Goal: Information Seeking & Learning: Learn about a topic

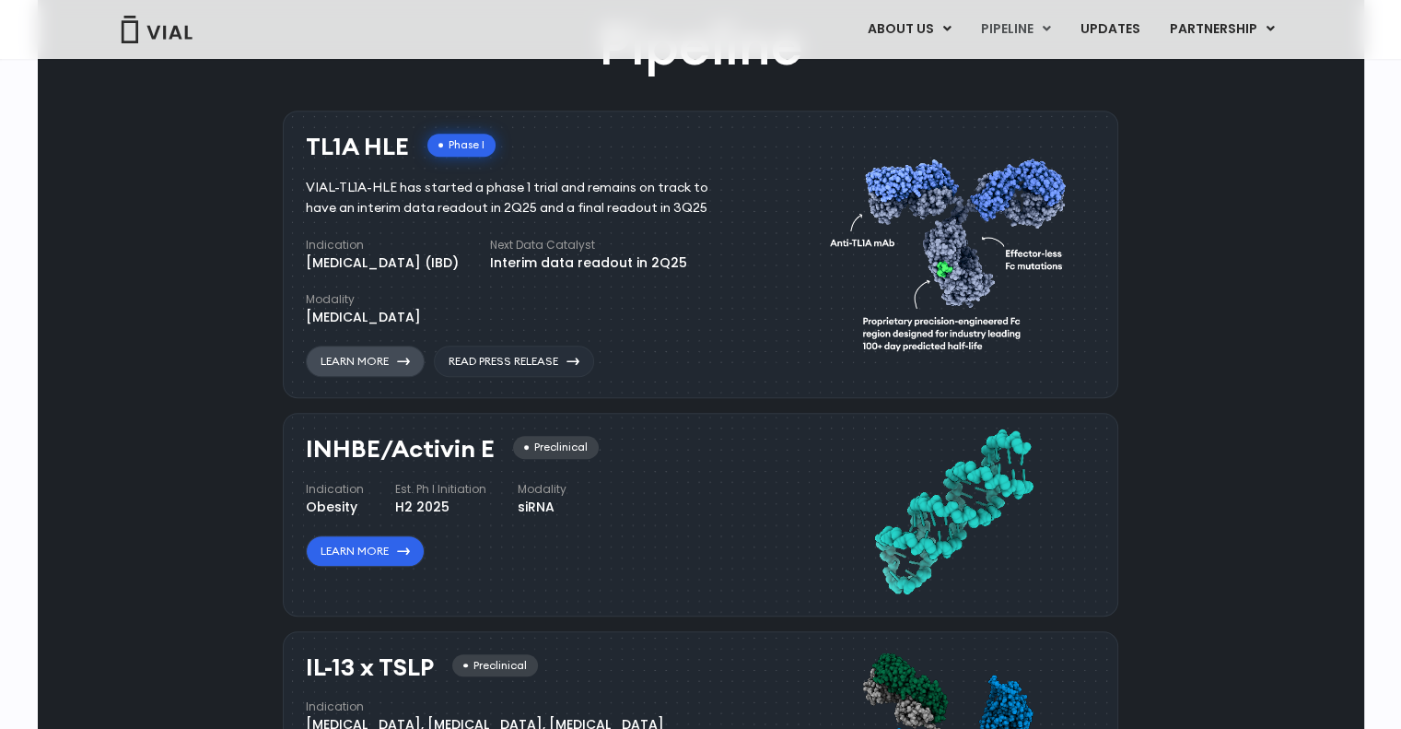
click at [368, 358] on link "Learn More" at bounding box center [365, 360] width 119 height 31
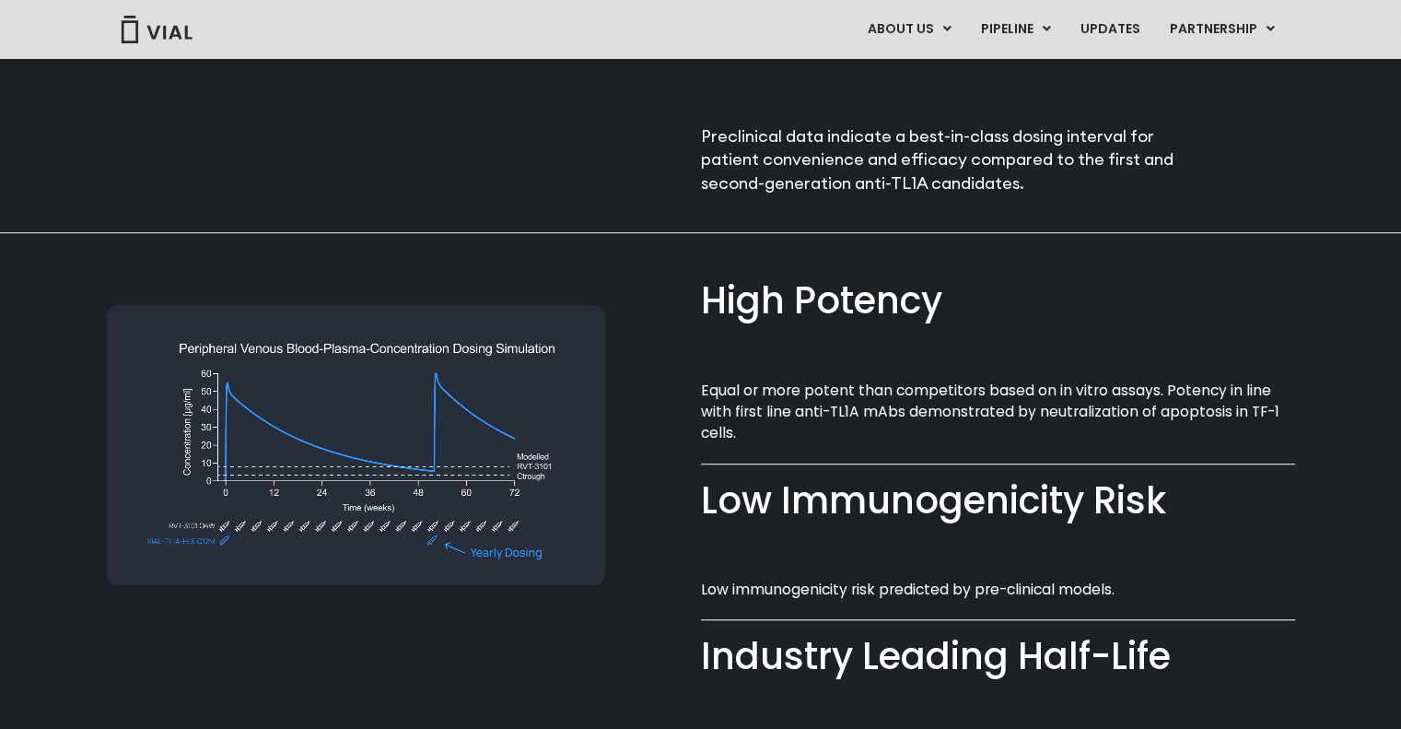
scroll to position [1252, 0]
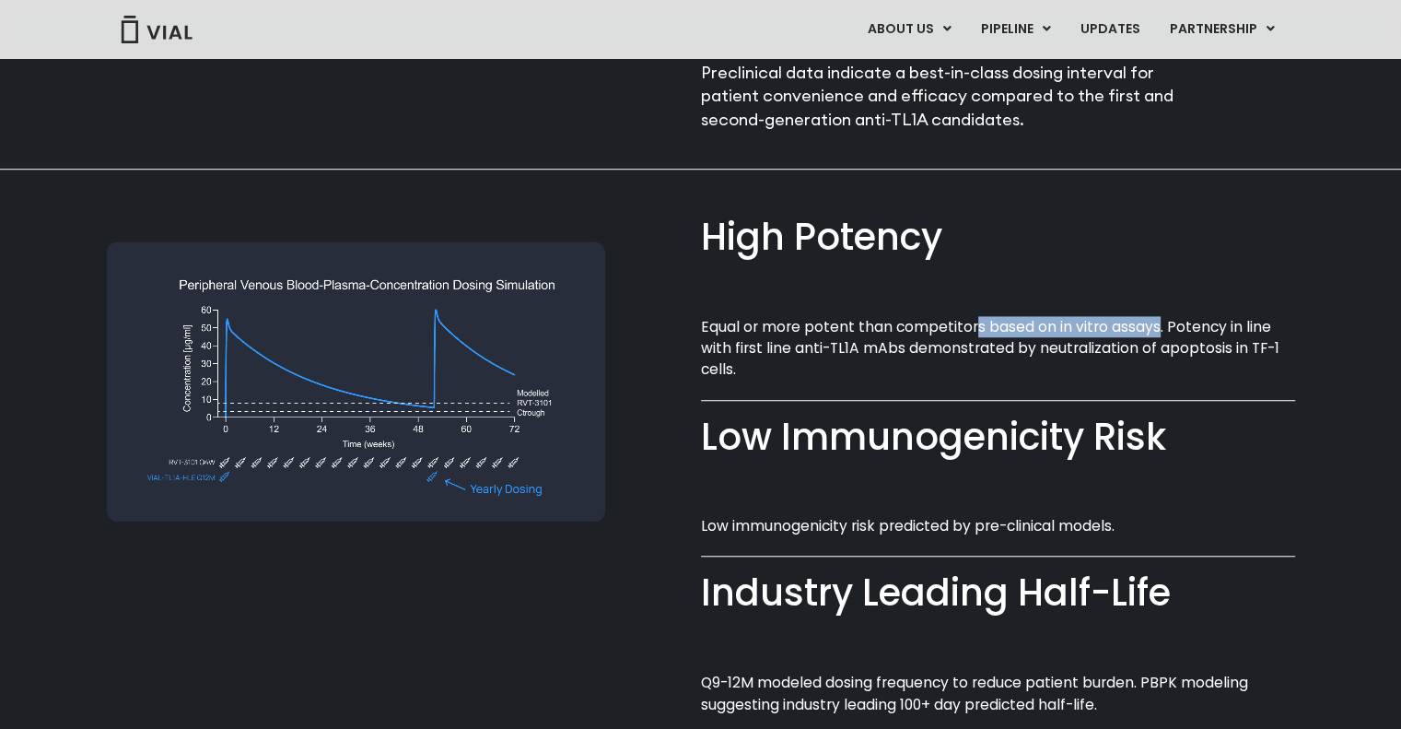
drag, startPoint x: 973, startPoint y: 323, endPoint x: 1157, endPoint y: 323, distance: 184.2
click at [1157, 323] on p "Equal or more potent than competitors based on in vitro assays. Potency in line…" at bounding box center [998, 348] width 594 height 64
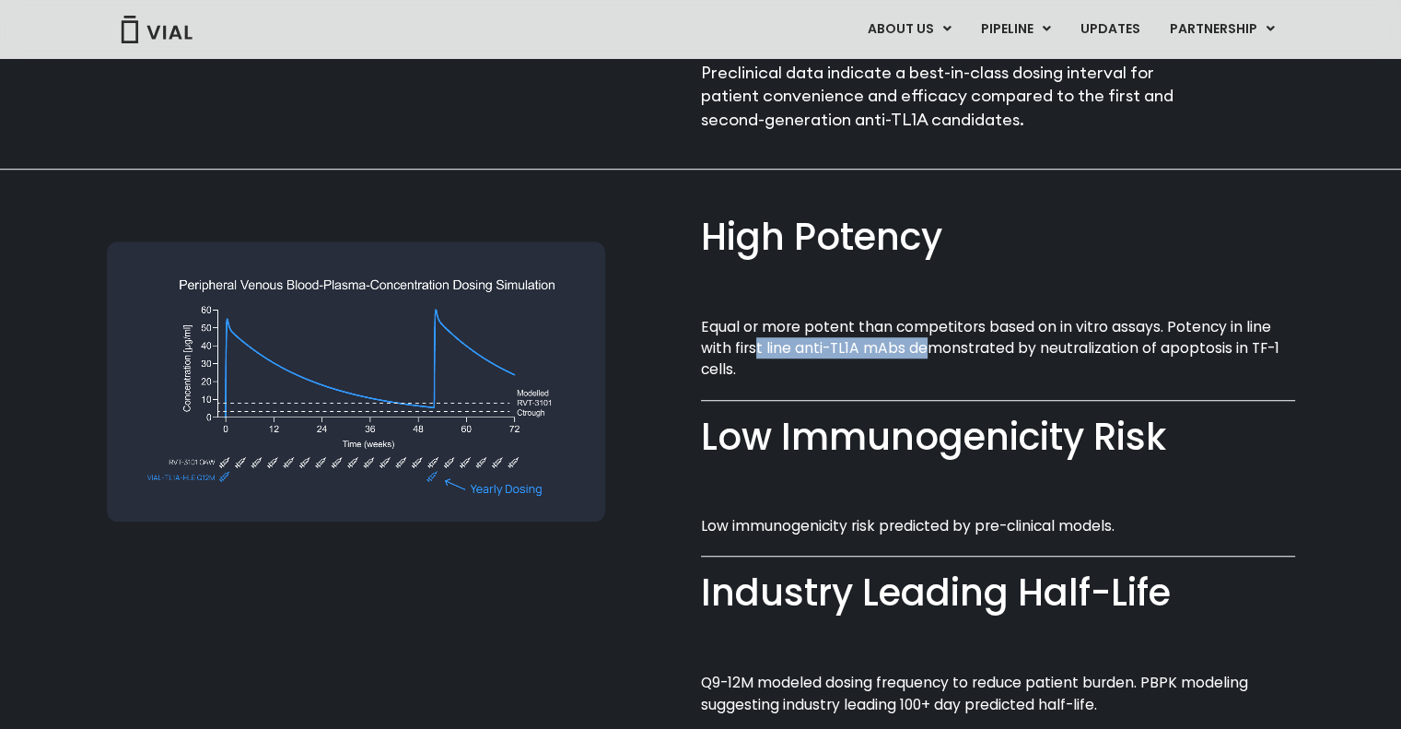
drag, startPoint x: 756, startPoint y: 348, endPoint x: 927, endPoint y: 347, distance: 170.4
click at [927, 347] on p "Equal or more potent than competitors based on in vitro assays. Potency in line…" at bounding box center [998, 348] width 594 height 64
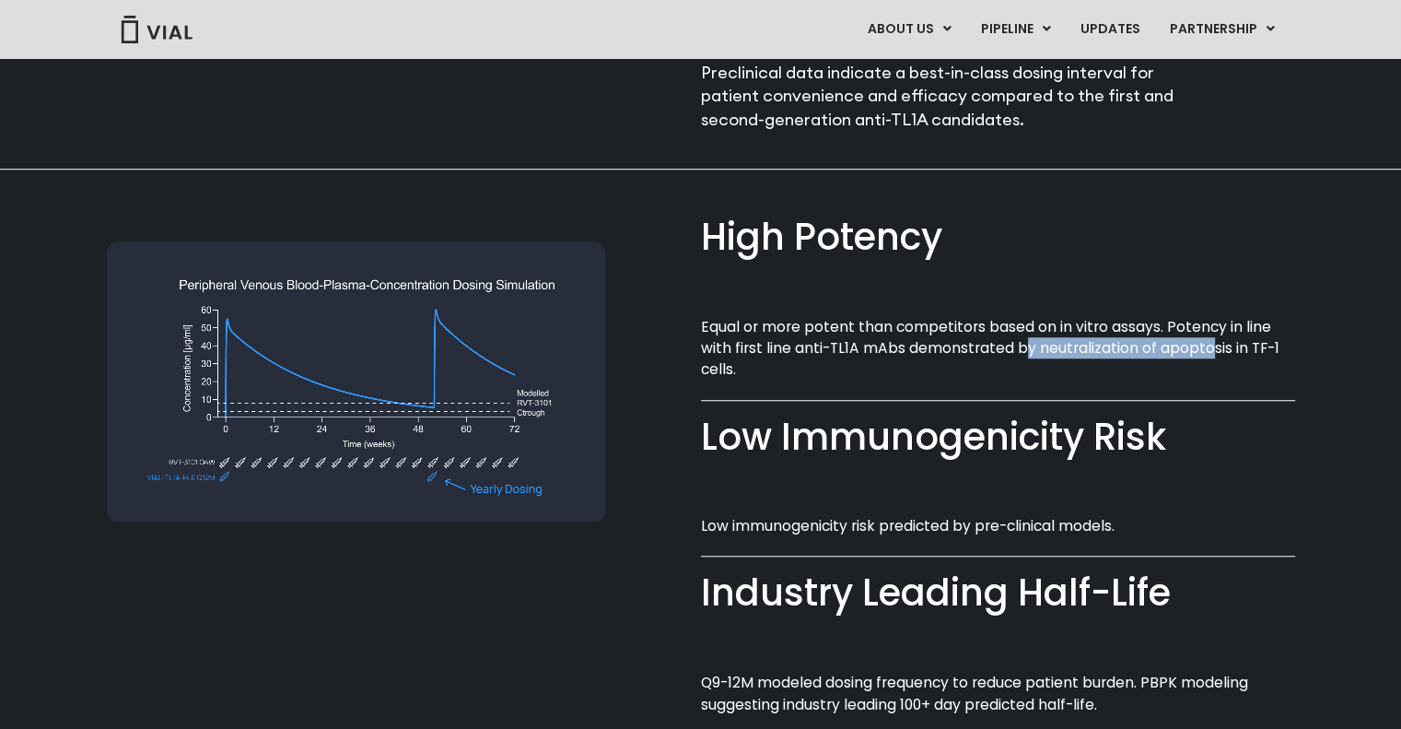
drag, startPoint x: 1061, startPoint y: 345, endPoint x: 1212, endPoint y: 345, distance: 151.1
click at [1211, 345] on p "Equal or more potent than competitors based on in vitro assays. Potency in line…" at bounding box center [998, 348] width 594 height 64
click at [733, 415] on div "Low Immunogenicity Risk​" at bounding box center [998, 437] width 594 height 53
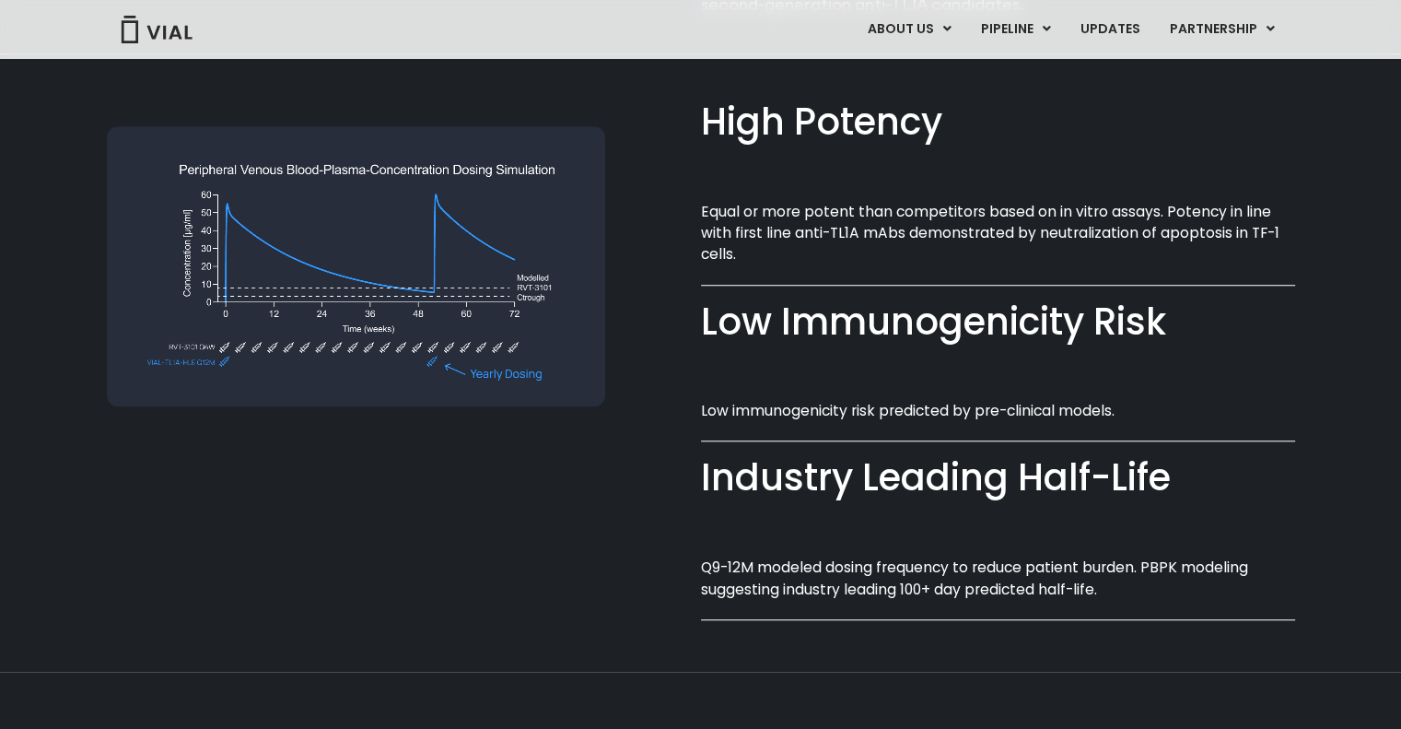
scroll to position [1436, 0]
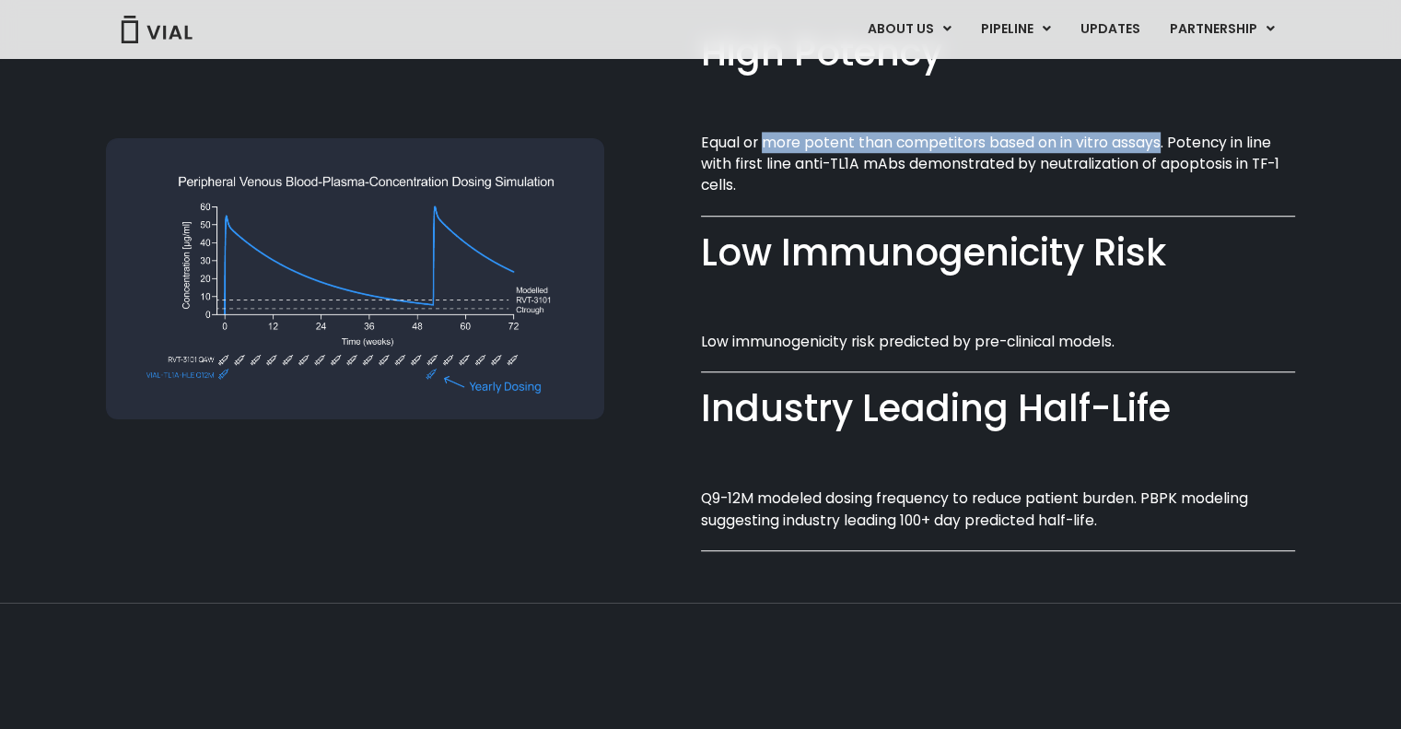
drag, startPoint x: 764, startPoint y: 135, endPoint x: 1153, endPoint y: 141, distance: 389.7
click at [1153, 141] on p "Equal or more potent than competitors based on in vitro assays. Potency in line…" at bounding box center [998, 164] width 594 height 64
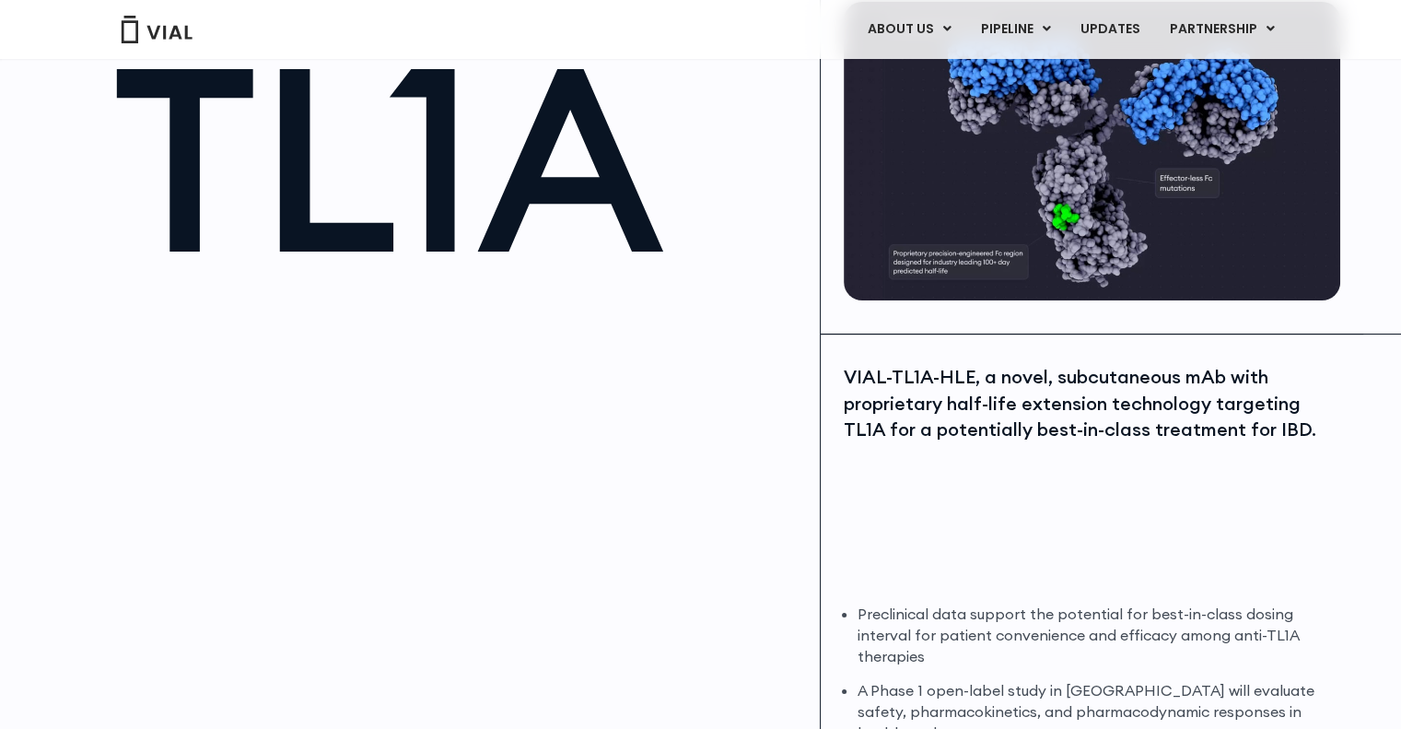
scroll to position [0, 0]
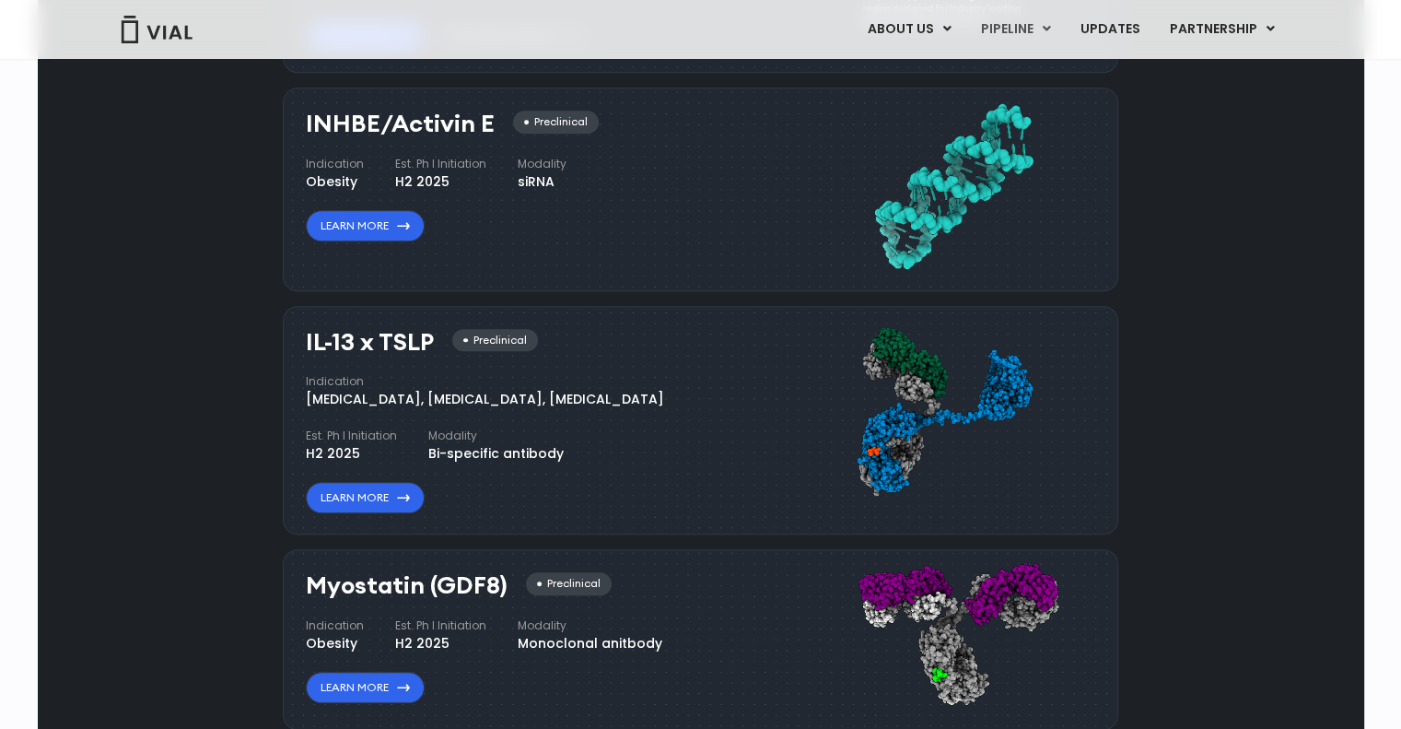
scroll to position [1382, 0]
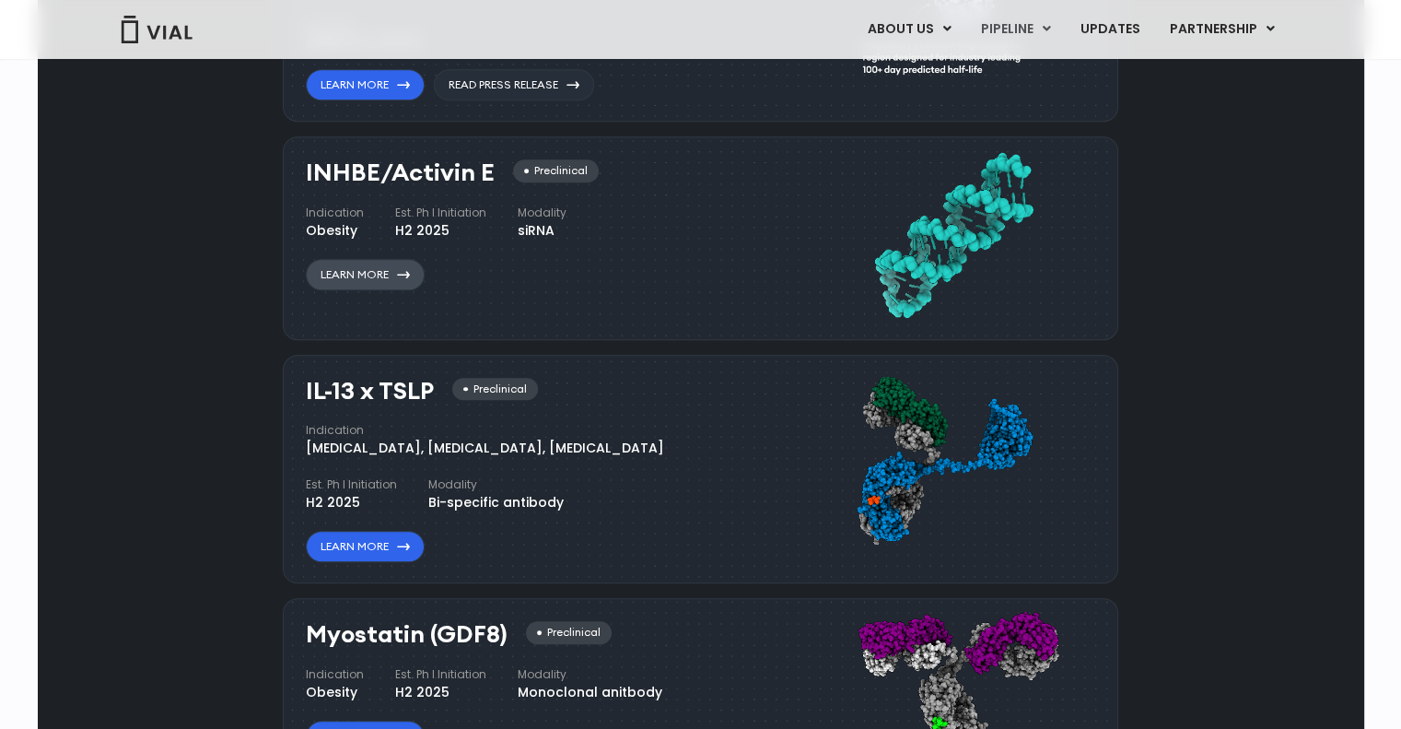
click at [361, 281] on link "Learn More" at bounding box center [365, 274] width 119 height 31
